Goal: Transaction & Acquisition: Purchase product/service

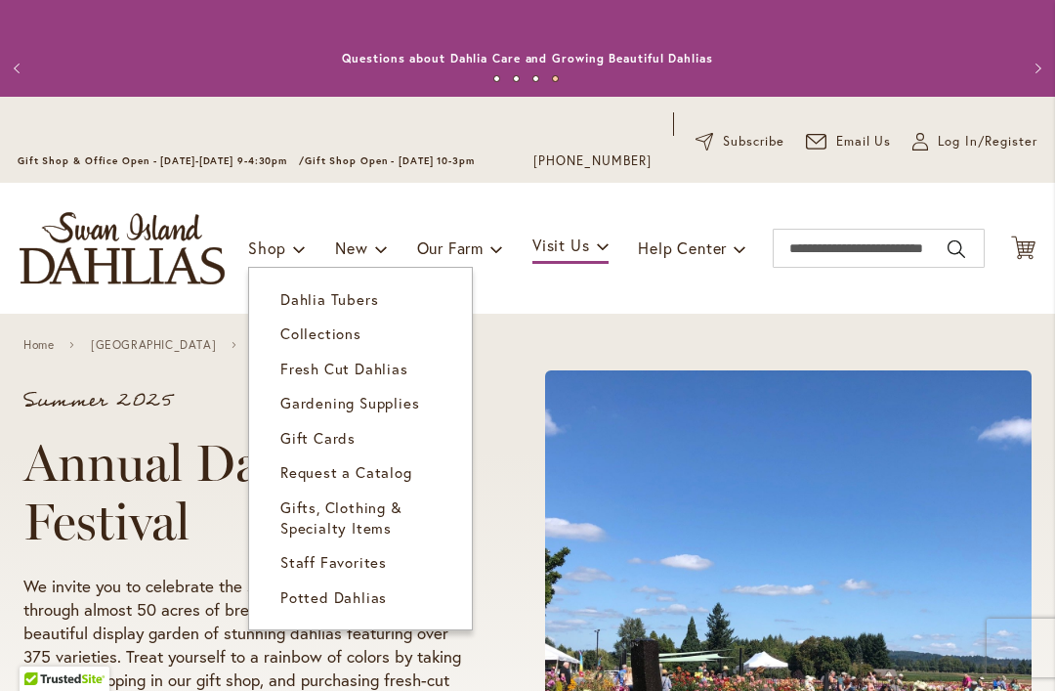
click at [368, 298] on span "Dahlia Tubers" at bounding box center [329, 299] width 98 height 20
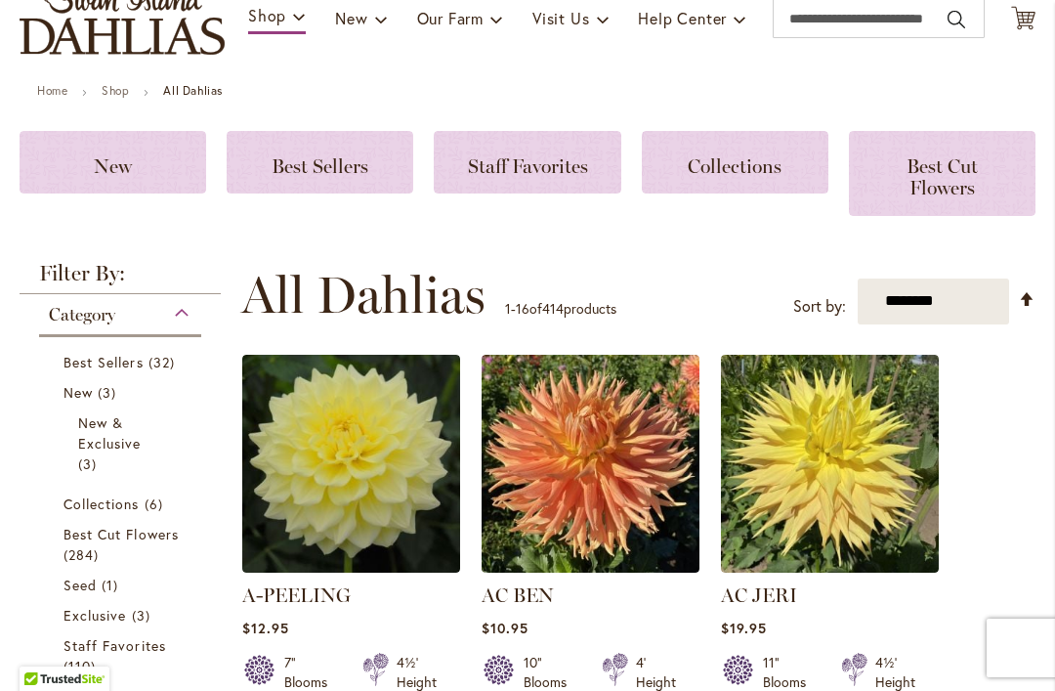
scroll to position [234, 0]
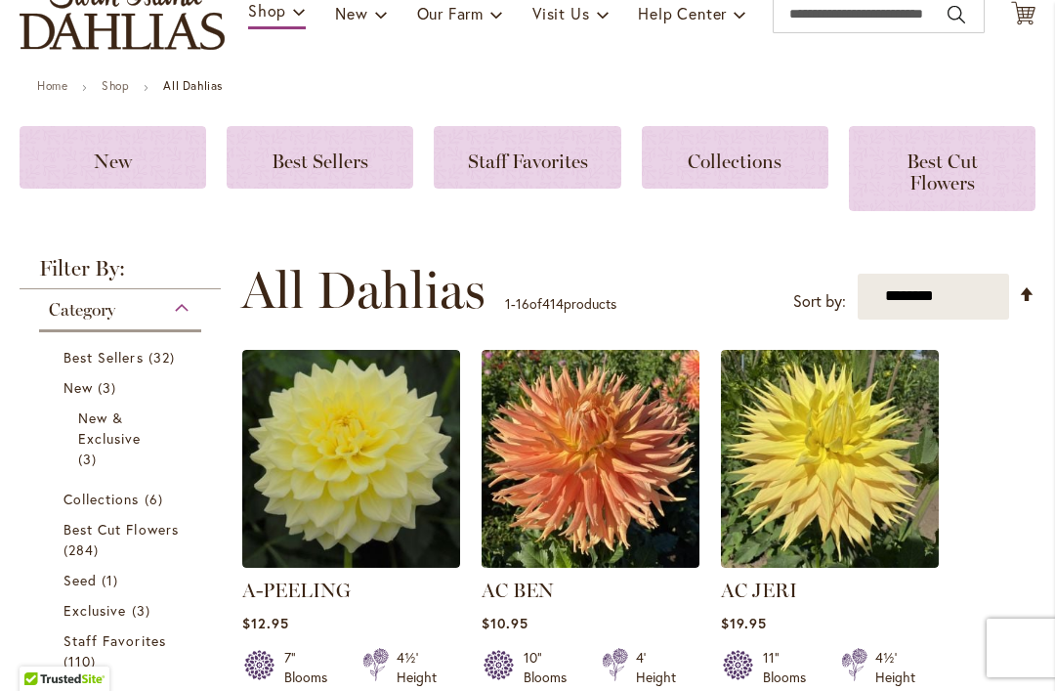
click at [115, 311] on span "Category" at bounding box center [82, 309] width 66 height 21
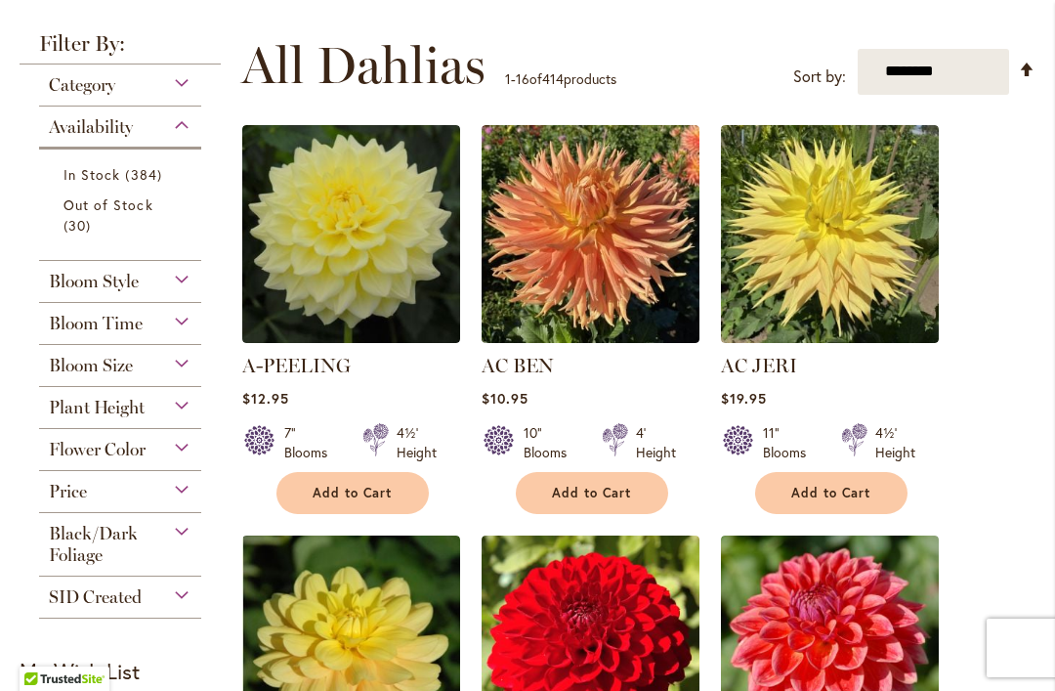
click at [171, 404] on div "Plant Height" at bounding box center [120, 402] width 162 height 31
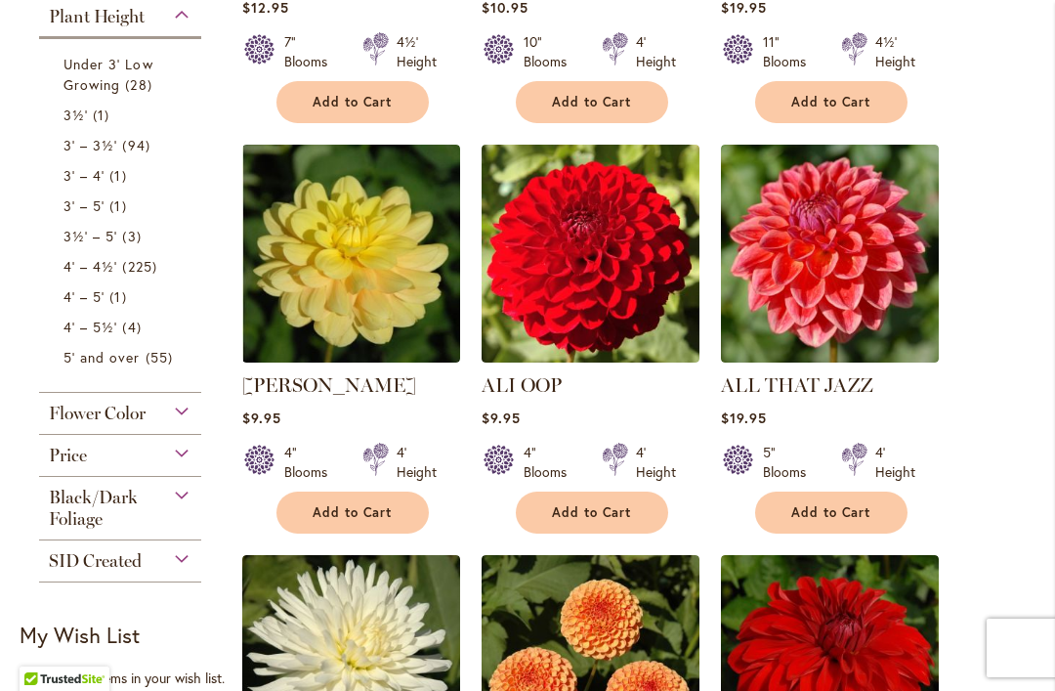
click at [160, 144] on link "3' – 3½' 94 items" at bounding box center [122, 145] width 118 height 21
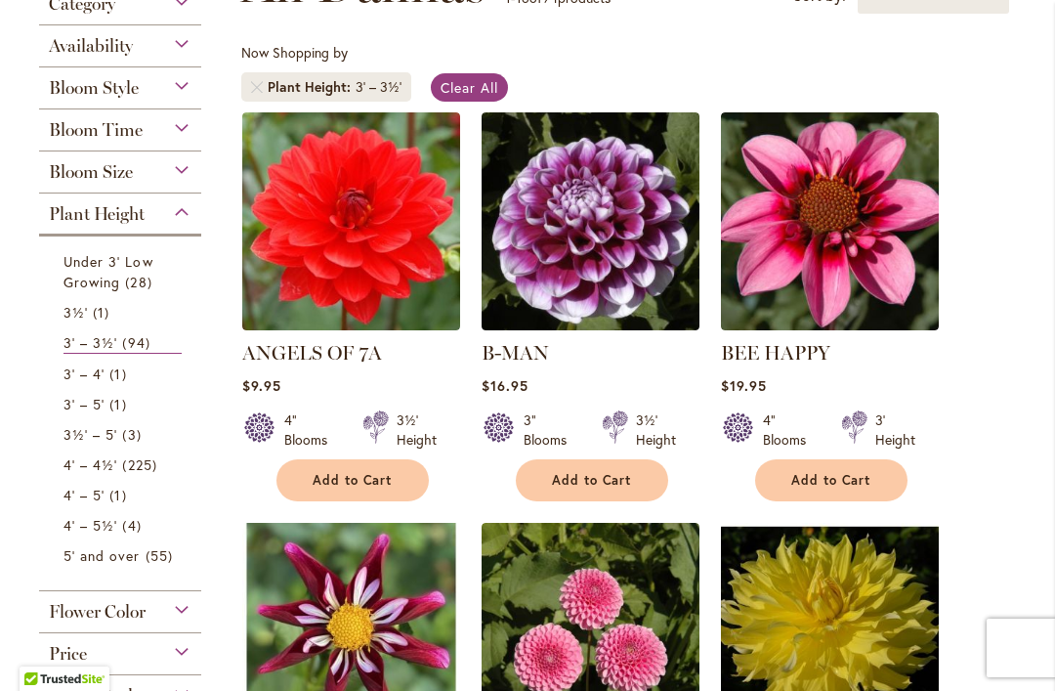
scroll to position [411, 0]
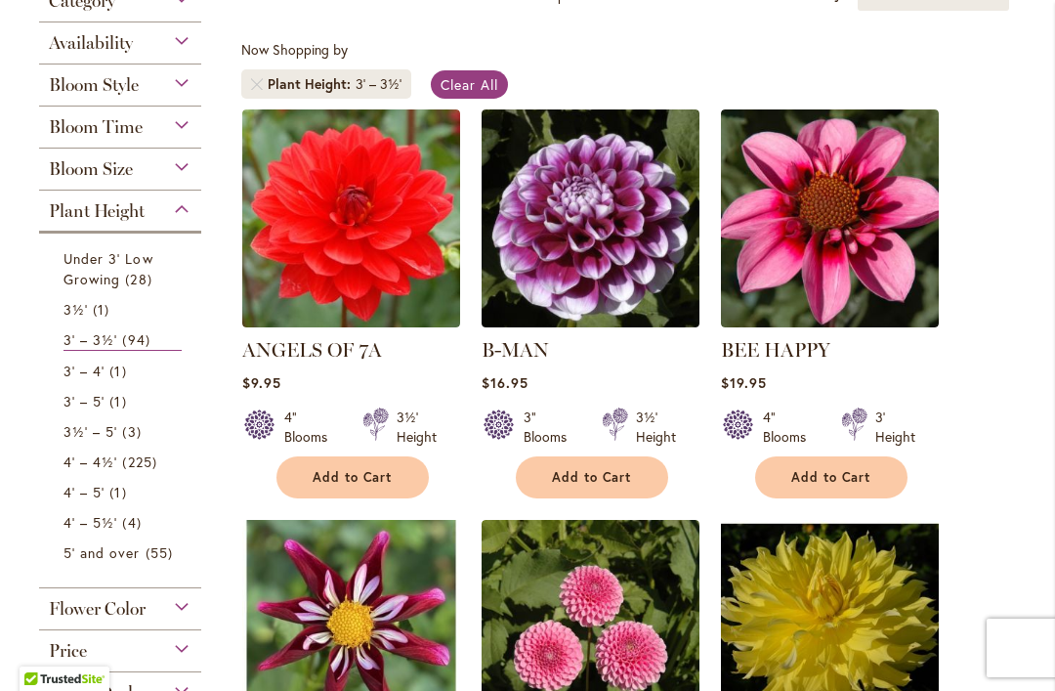
click at [559, 188] on img at bounding box center [591, 218] width 218 height 218
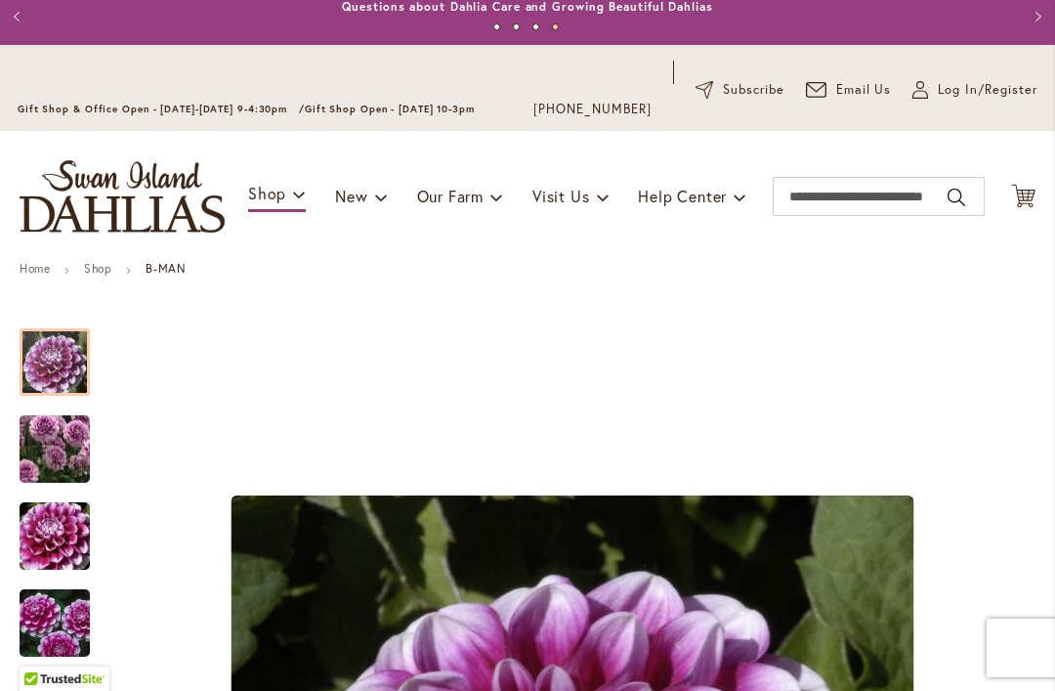
scroll to position [49, 0]
